Goal: Book appointment/travel/reservation

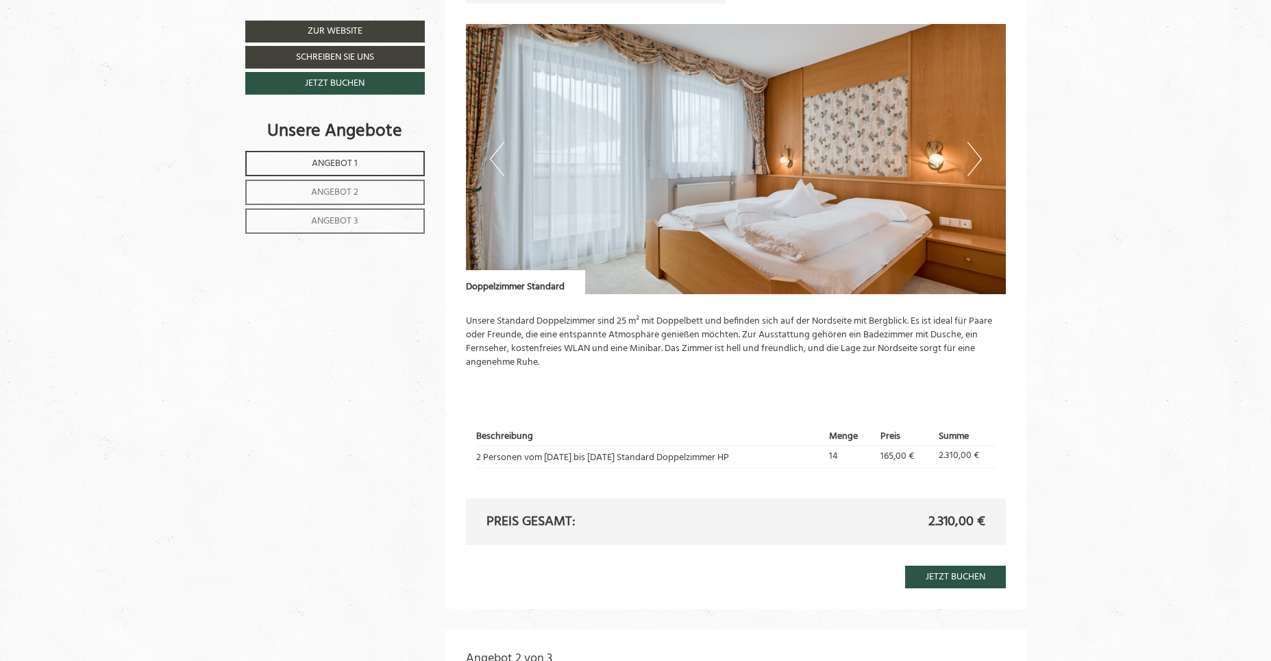
scroll to position [1028, 0]
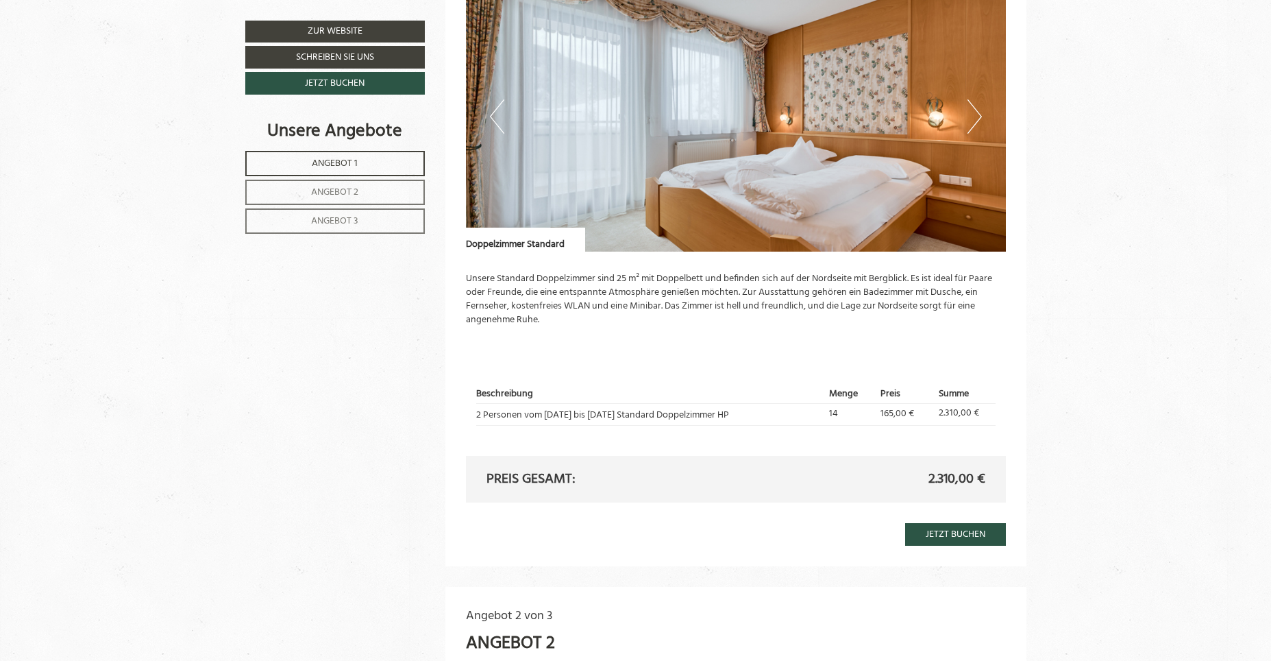
click at [324, 189] on span "Angebot 2" at bounding box center [334, 192] width 47 height 16
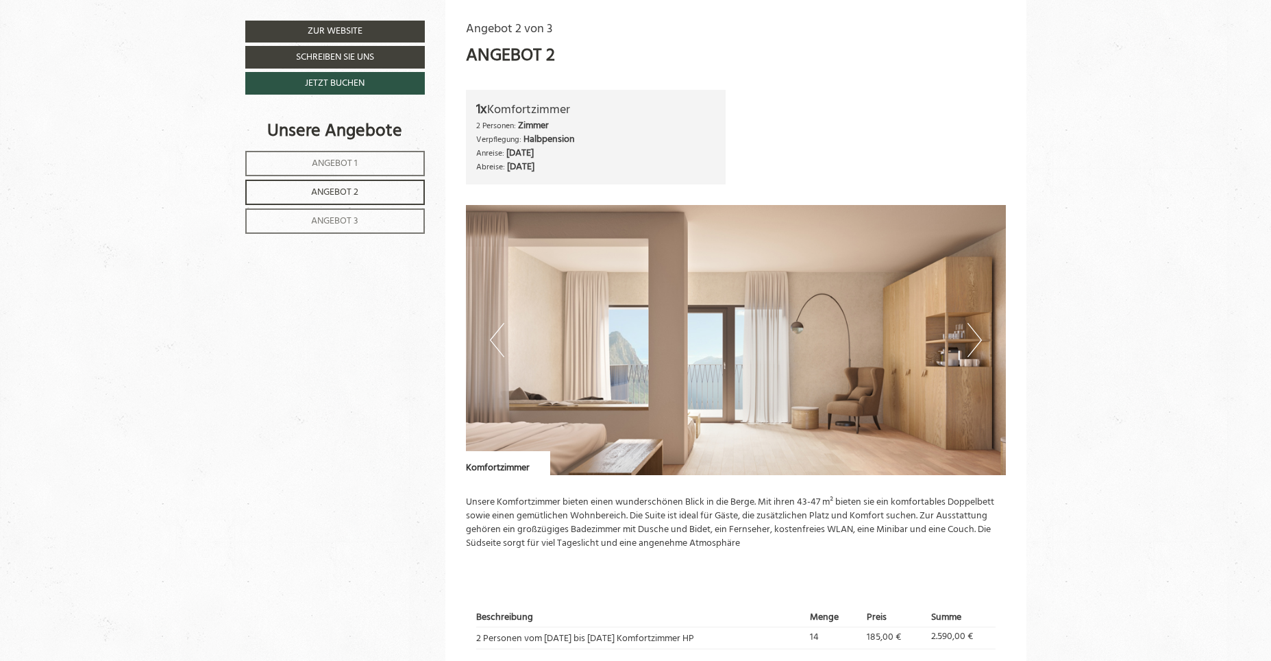
click at [335, 219] on span "Angebot 3" at bounding box center [334, 221] width 47 height 16
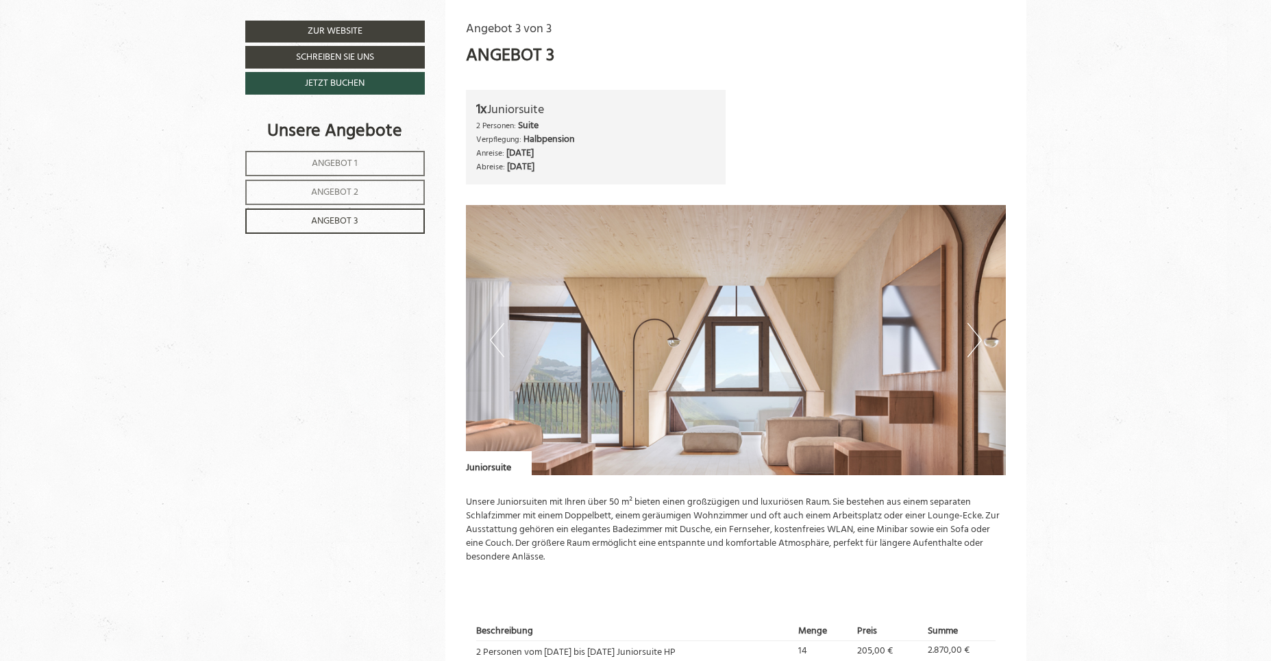
click at [355, 193] on span "Angebot 2" at bounding box center [334, 192] width 47 height 16
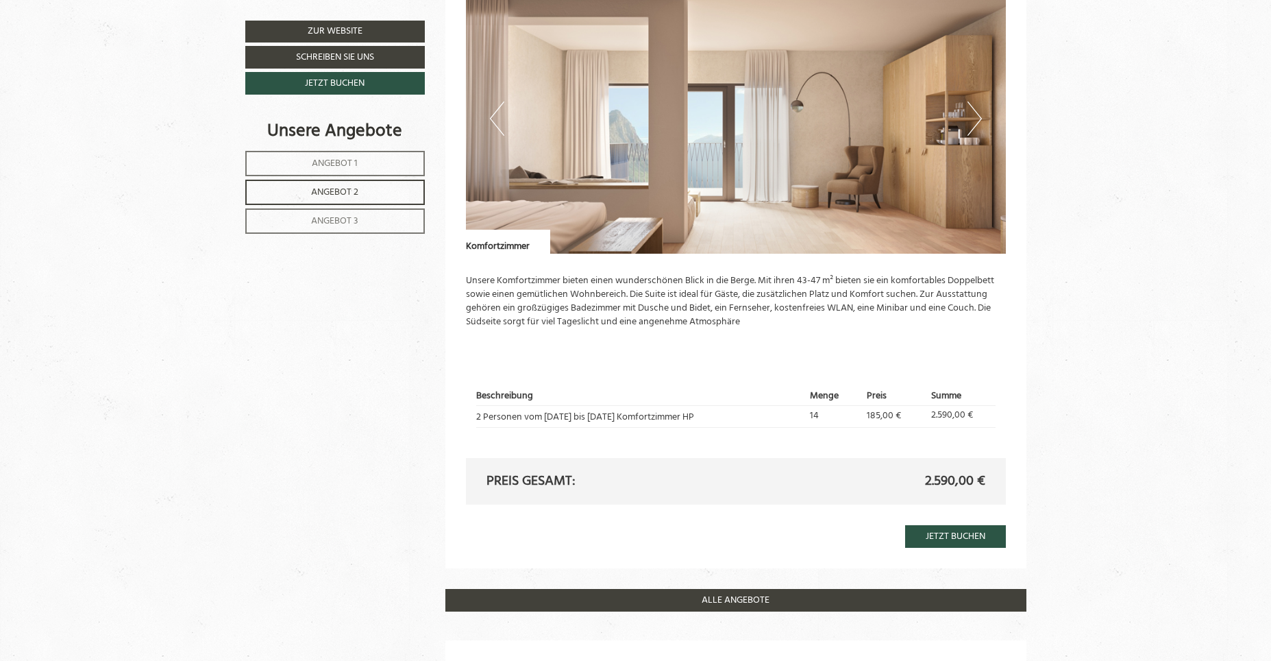
scroll to position [1028, 0]
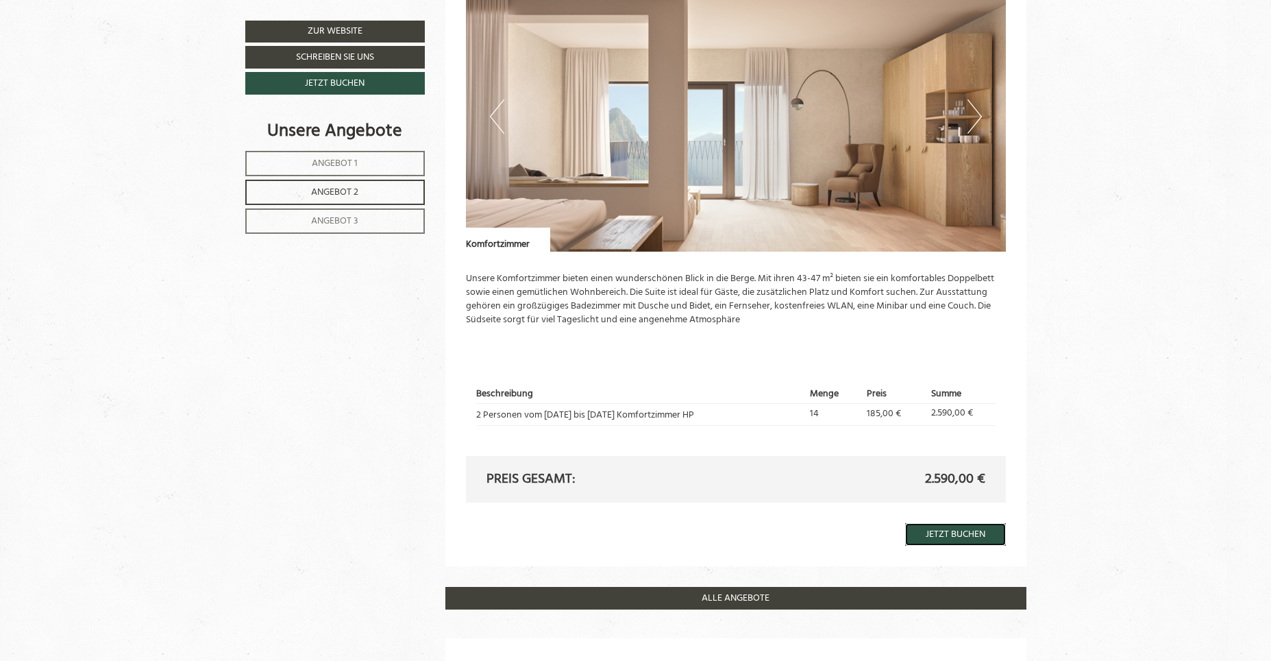
click at [955, 533] on link "Jetzt buchen" at bounding box center [955, 534] width 101 height 23
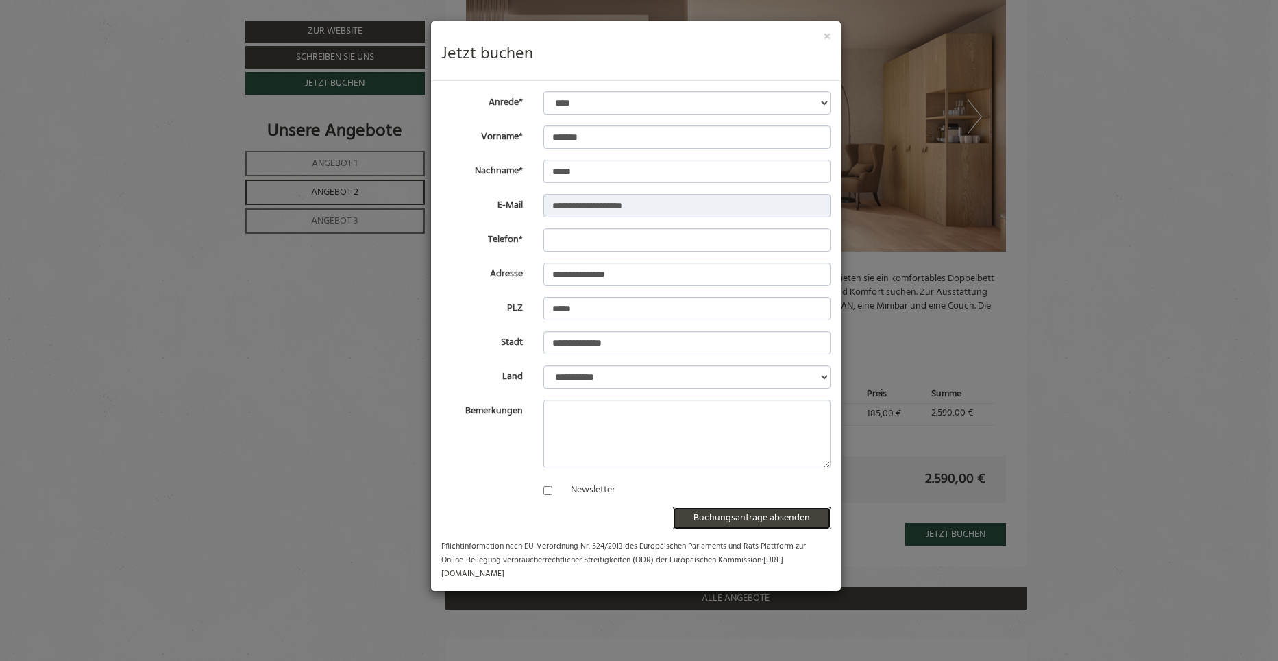
click at [741, 517] on button "Buchungsanfrage absenden" at bounding box center [752, 518] width 158 height 22
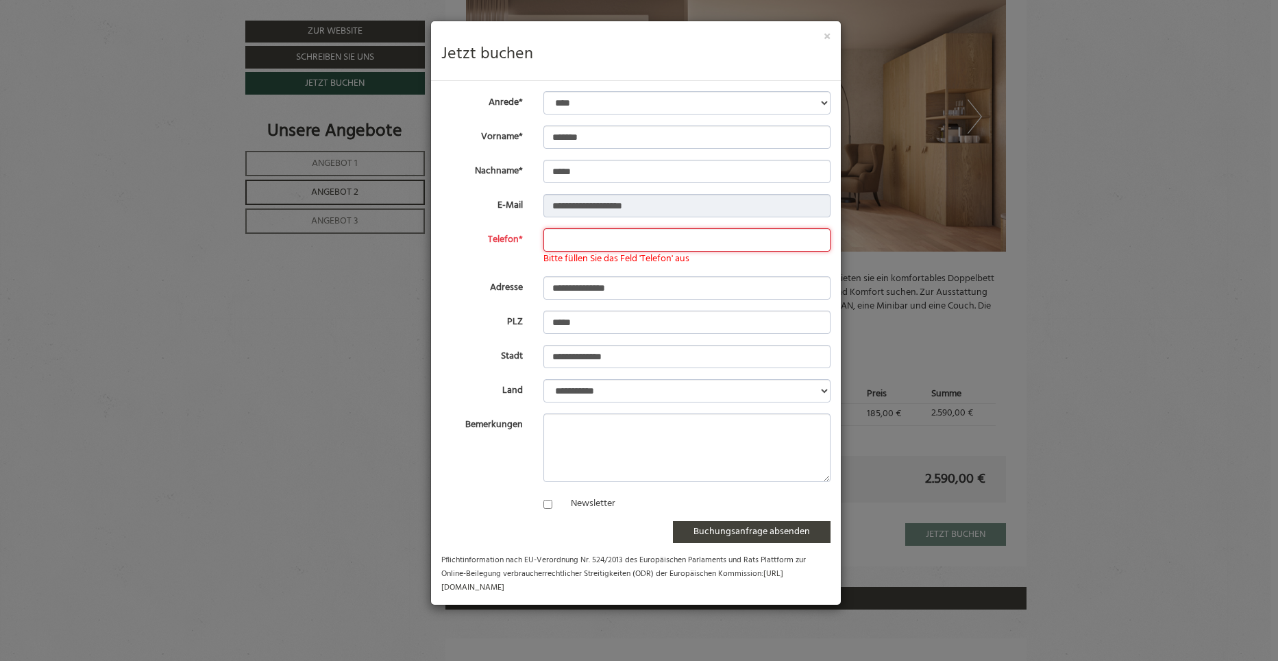
click at [559, 239] on input "Telefon*" at bounding box center [687, 239] width 287 height 23
type input "**********"
click at [735, 532] on button "Buchungsanfrage absenden" at bounding box center [752, 532] width 158 height 22
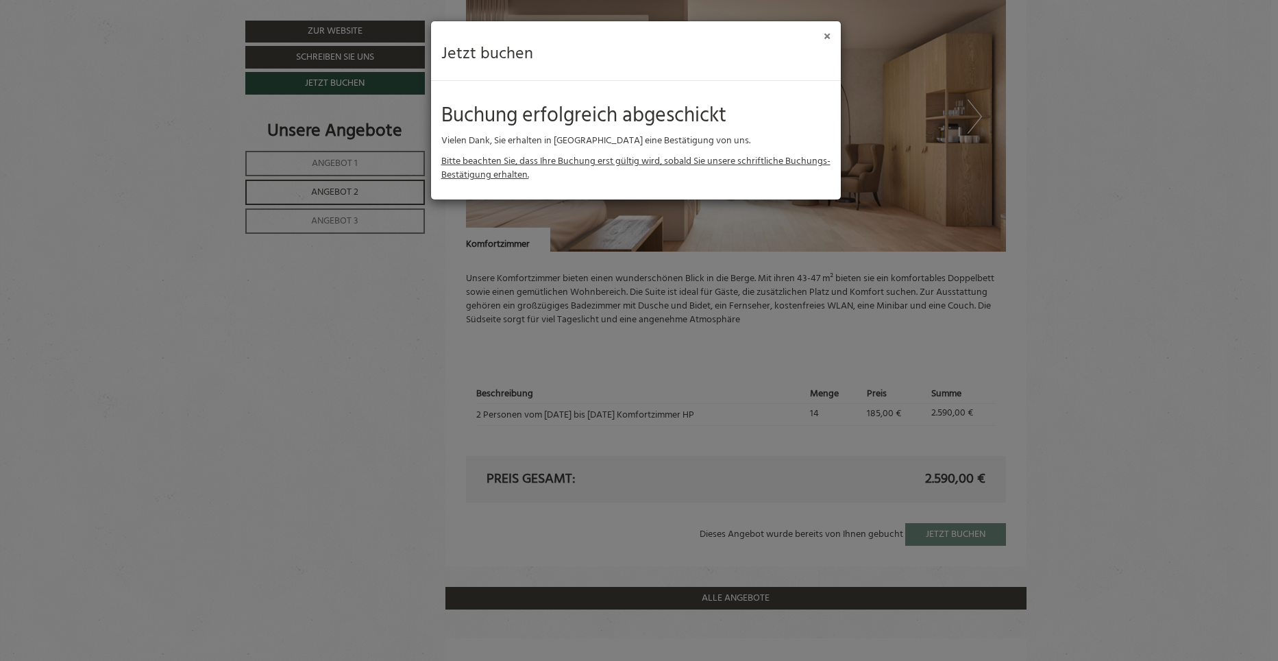
click at [827, 36] on button "×" at bounding box center [827, 37] width 7 height 14
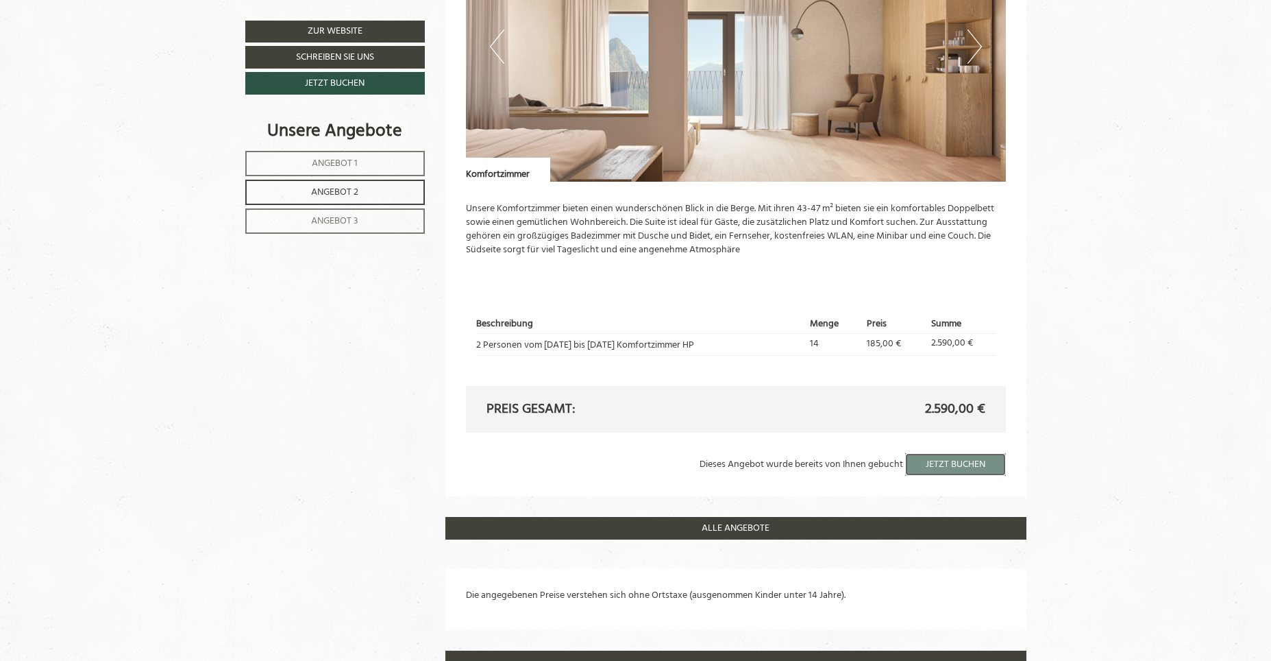
scroll to position [1165, 0]
